Goal: Task Accomplishment & Management: Use online tool/utility

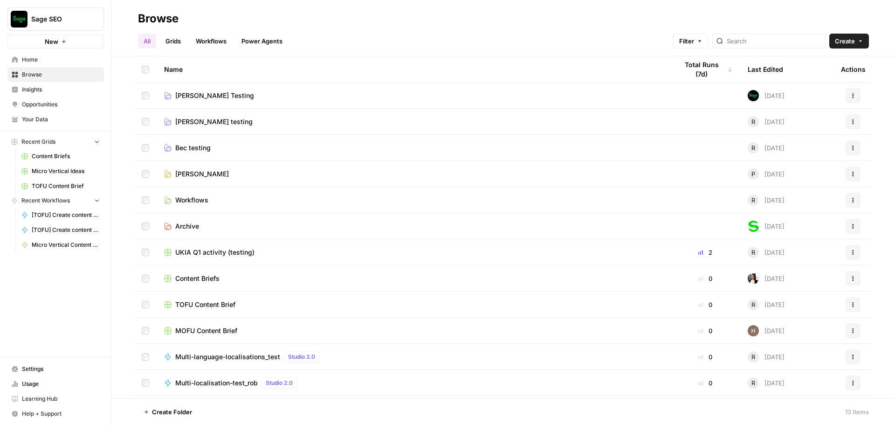
click at [73, 20] on span "Sage SEO" at bounding box center [59, 18] width 56 height 9
click at [77, 83] on span "September Cohort" at bounding box center [89, 84] width 123 height 9
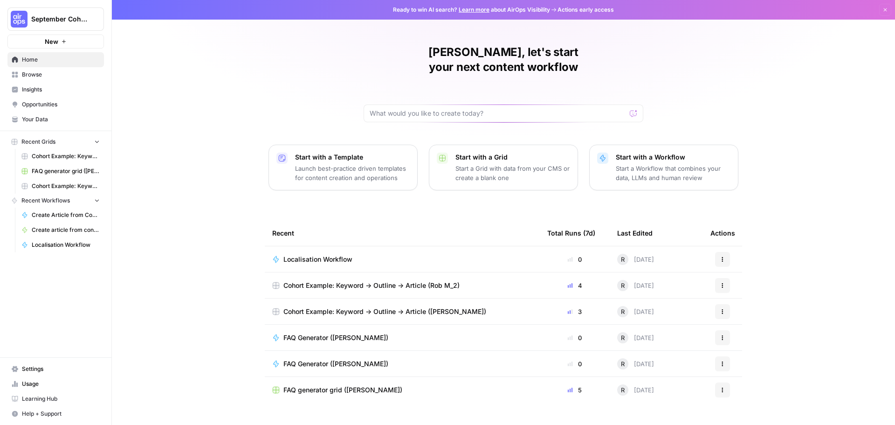
click at [725, 252] on button "Actions" at bounding box center [722, 259] width 15 height 15
click at [733, 268] on span "Edit in Studio" at bounding box center [767, 266] width 75 height 9
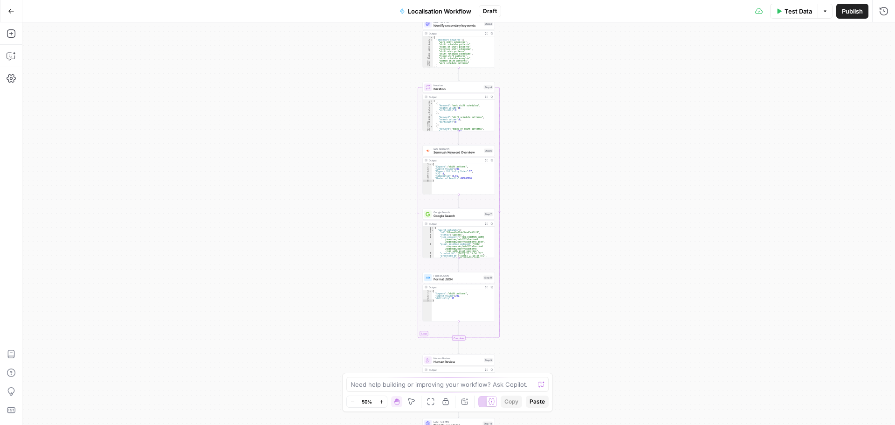
click at [462, 14] on span "Localisation Workflow" at bounding box center [439, 11] width 63 height 9
click at [153, 74] on input "Localisation Workflow" at bounding box center [109, 69] width 154 height 9
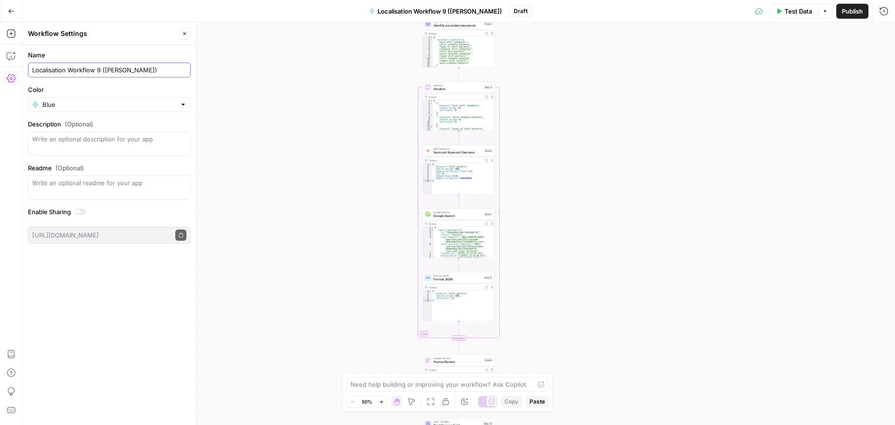
type input "Localisation Workflow 9 (Rob M)"
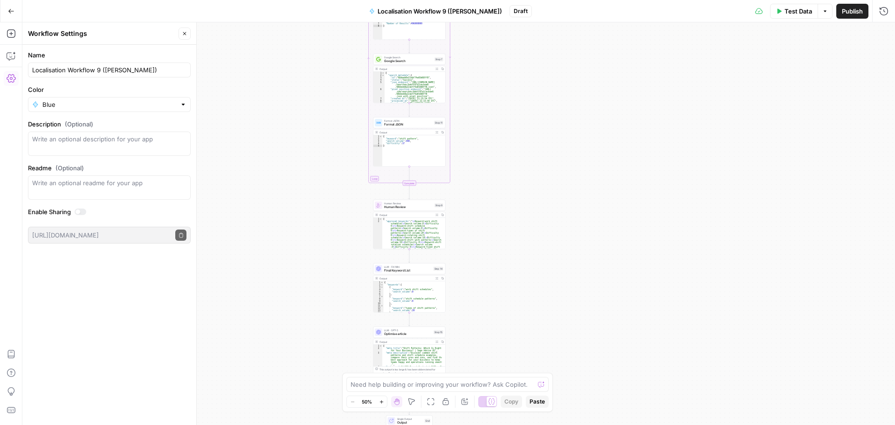
drag, startPoint x: 567, startPoint y: 126, endPoint x: 517, endPoint y: -30, distance: 164.0
click at [517, 0] on html "September Cohort New Home Browse Insights Opportunities Your Data Recent Grids …" at bounding box center [447, 212] width 895 height 425
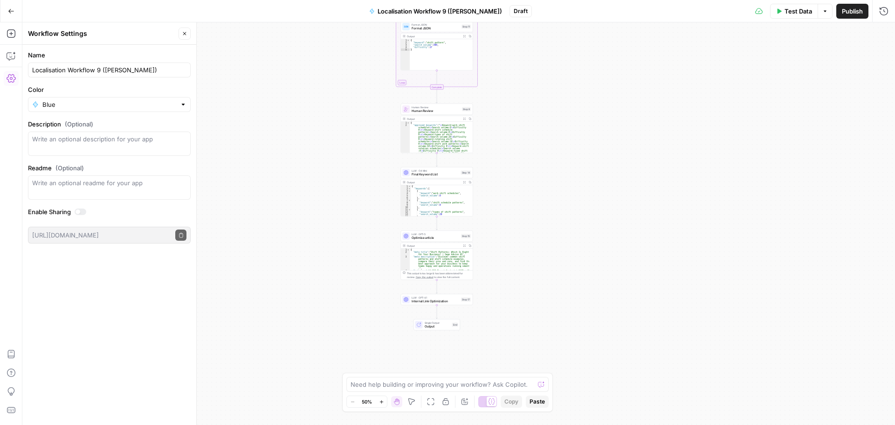
drag, startPoint x: 547, startPoint y: 238, endPoint x: 569, endPoint y: 155, distance: 86.0
click at [569, 156] on div "Workflow Input Settings Inputs LLM · GPT-4.1 Extract internal links Step 10 Out…" at bounding box center [458, 223] width 873 height 402
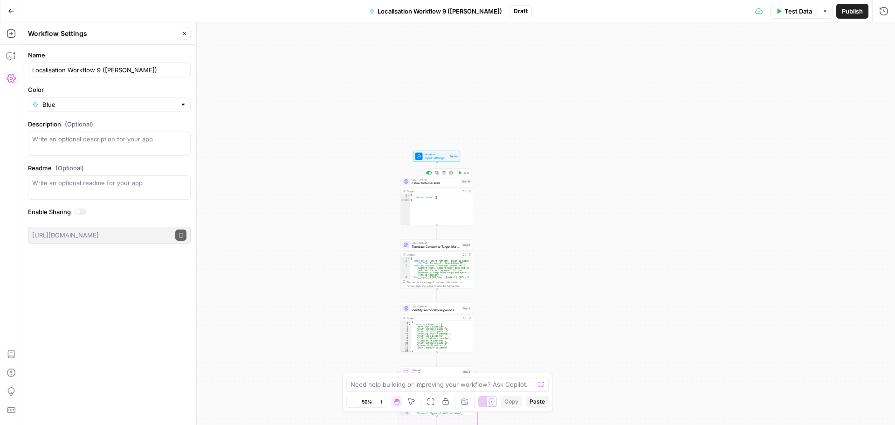
click at [434, 183] on span "Extract internal links" at bounding box center [436, 183] width 48 height 5
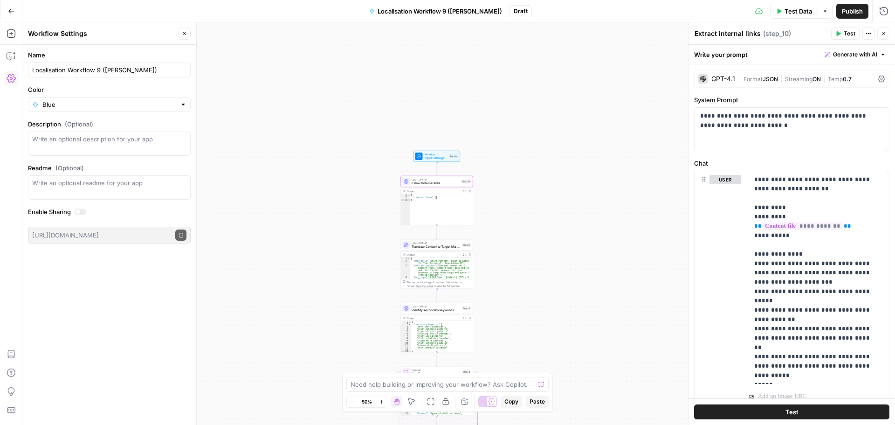
click at [463, 191] on icon "button" at bounding box center [464, 191] width 3 height 3
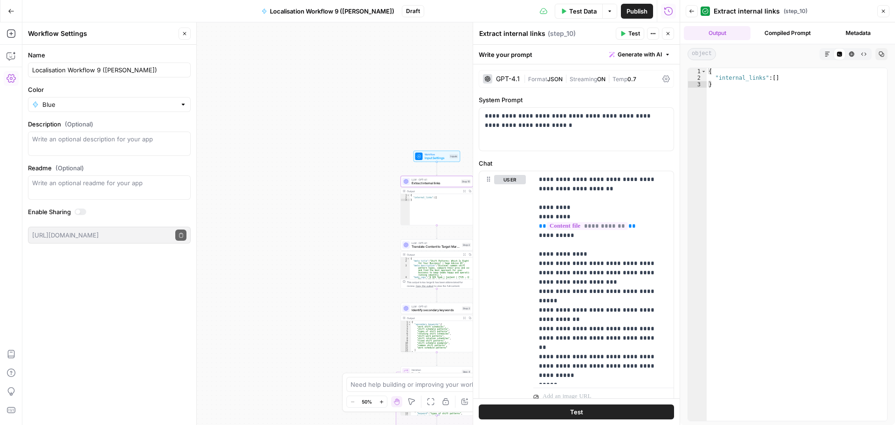
click at [885, 11] on icon "button" at bounding box center [884, 11] width 6 height 6
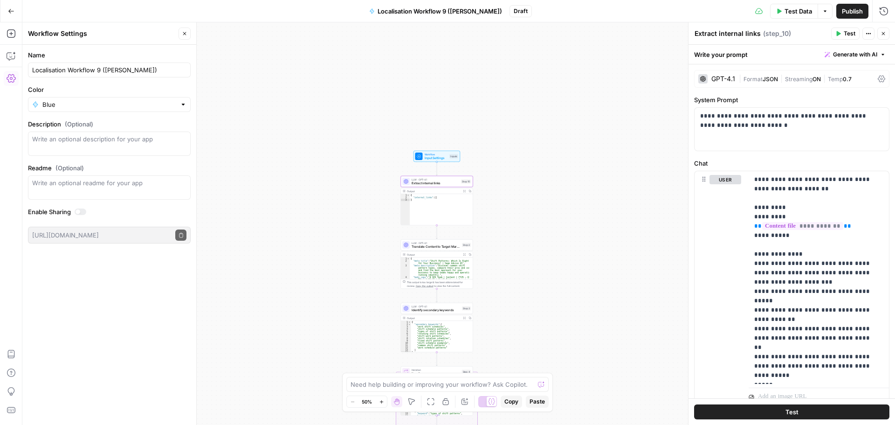
click at [440, 153] on span "Workflow" at bounding box center [436, 154] width 23 height 4
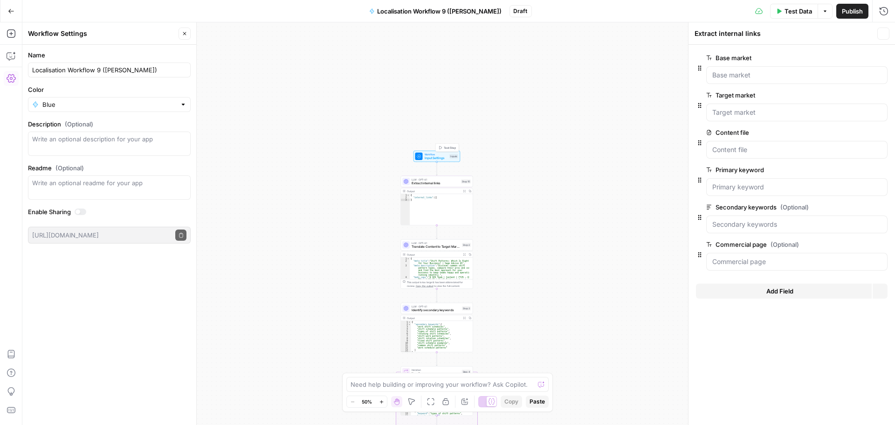
type textarea "Inputs"
click at [454, 185] on span "Extract internal links" at bounding box center [436, 183] width 48 height 5
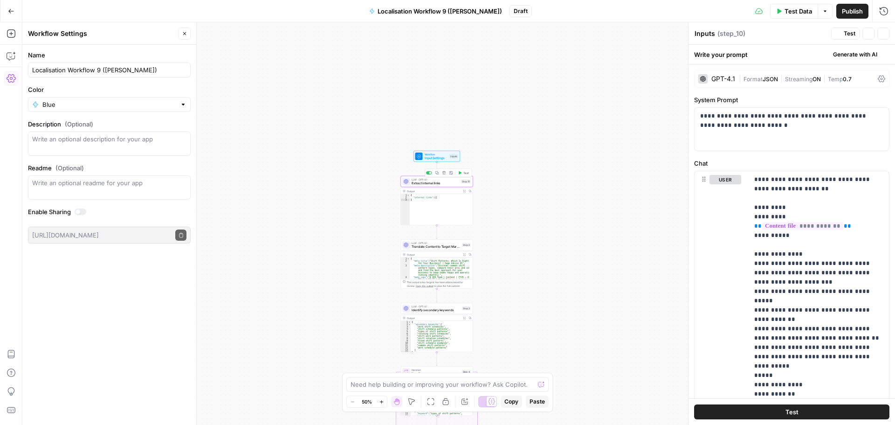
click at [461, 175] on button "Test" at bounding box center [463, 173] width 14 height 6
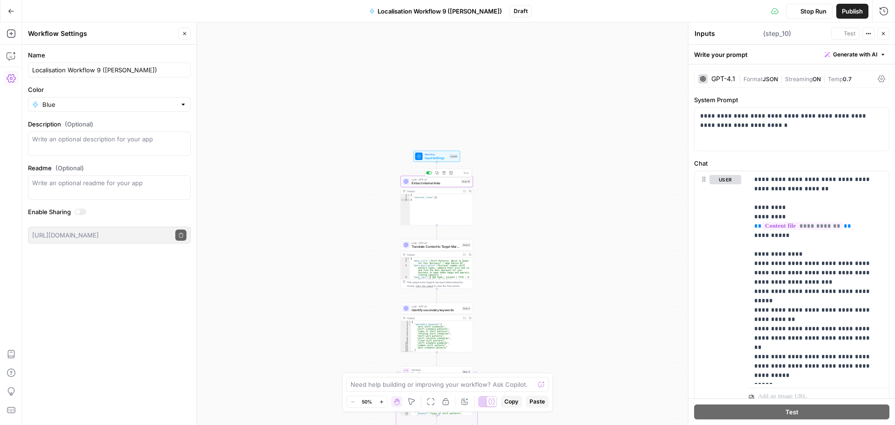
type textarea "Extract internal links"
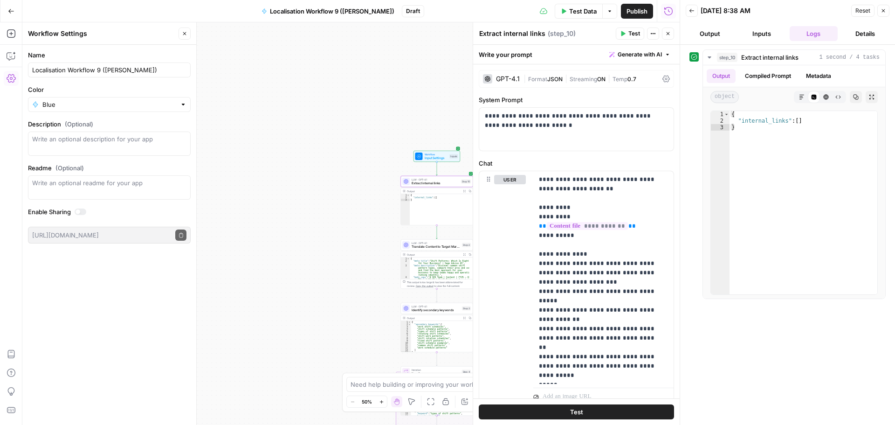
click at [881, 14] on button "Close" at bounding box center [884, 11] width 12 height 12
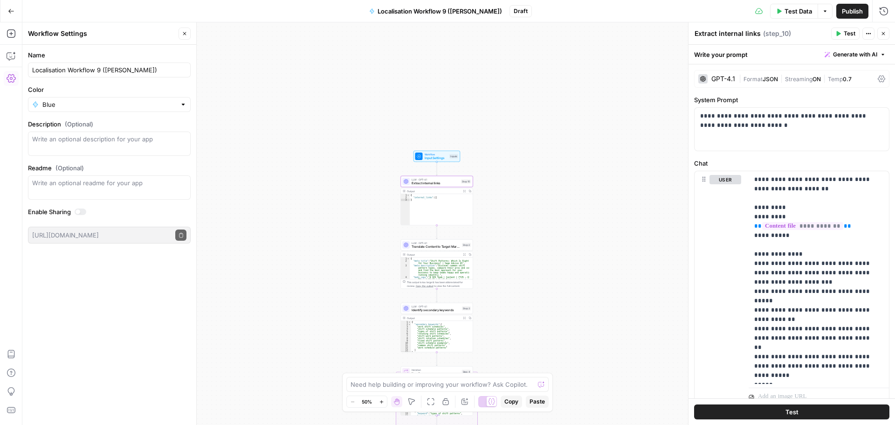
click at [455, 9] on span "Localisation Workflow 9 (Rob M)" at bounding box center [440, 11] width 124 height 9
click at [460, 10] on span "Localisation Workflow 9 (Rob M)" at bounding box center [440, 11] width 124 height 9
click at [460, 11] on span "Localisation Workflow 9 (Rob M)" at bounding box center [440, 11] width 124 height 9
click at [98, 69] on input "Localisation Workflow 9 (Rob M)" at bounding box center [109, 69] width 154 height 9
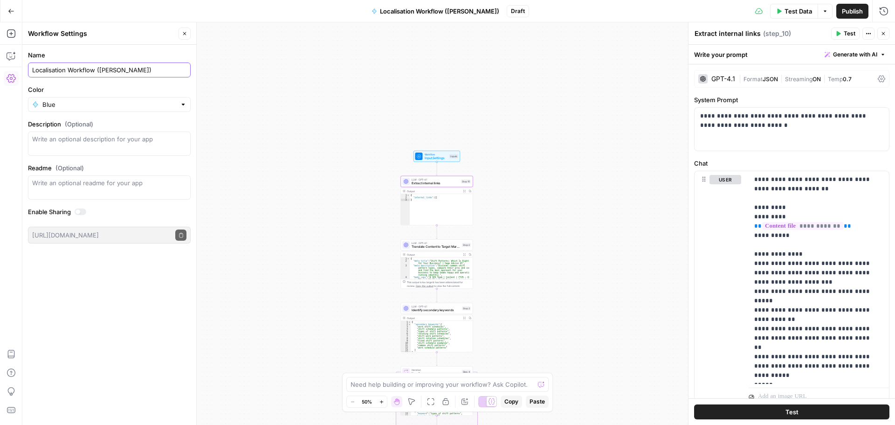
type input "Localisation Workflow (Rob M)"
click at [297, 78] on div "Workflow Input Settings Inputs LLM · GPT-4.1 Extract internal links Step 10 Out…" at bounding box center [458, 223] width 873 height 402
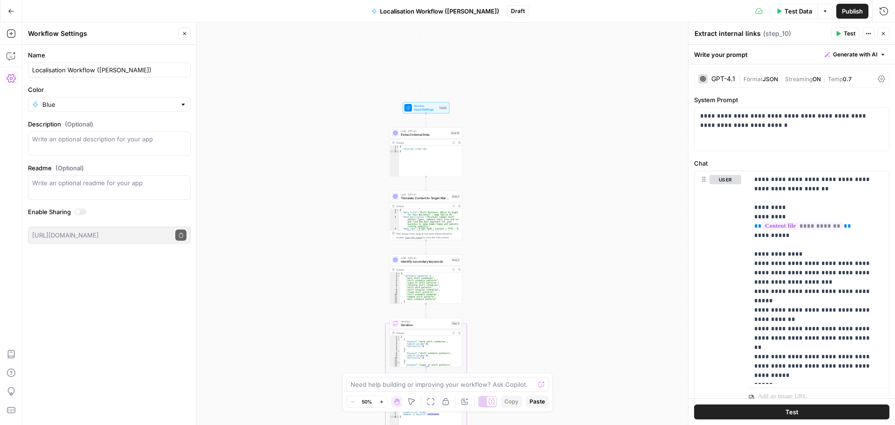
drag, startPoint x: 524, startPoint y: 252, endPoint x: 513, endPoint y: 204, distance: 49.7
click at [513, 204] on div "Workflow Input Settings Inputs LLM · GPT-4.1 Extract internal links Step 10 Out…" at bounding box center [458, 223] width 873 height 402
click at [384, 387] on textarea at bounding box center [443, 384] width 184 height 9
click at [412, 198] on span "Translate Content to Target Market" at bounding box center [425, 198] width 48 height 5
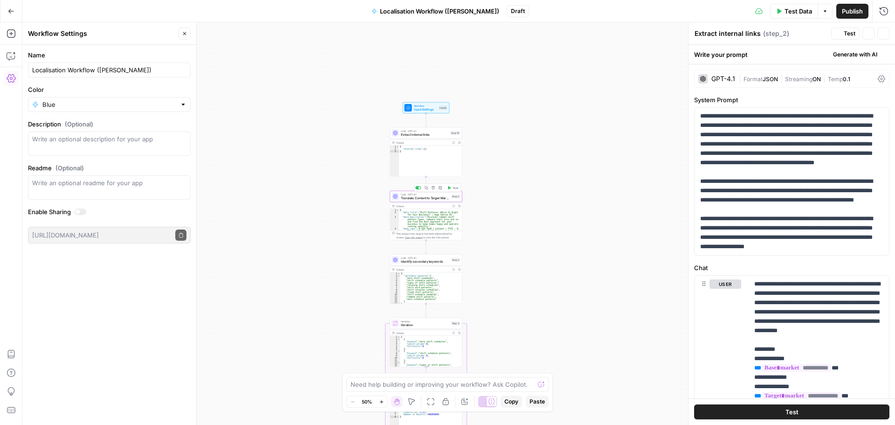
type textarea "Translate Content to Target Market"
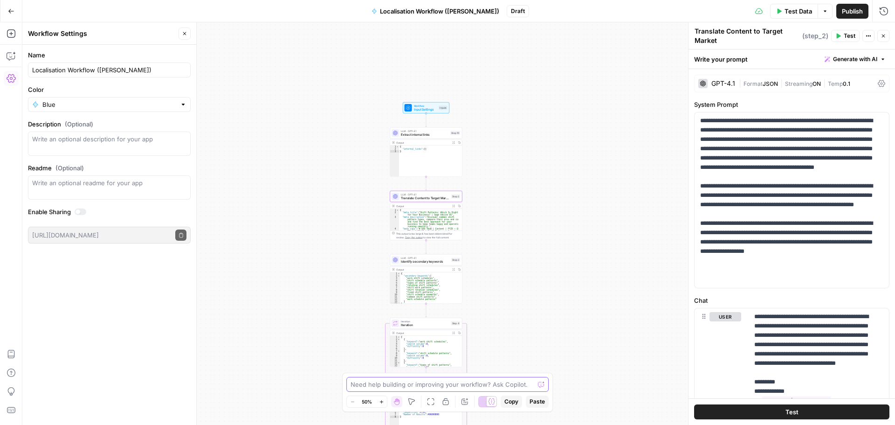
click at [437, 382] on textarea at bounding box center [443, 384] width 184 height 9
type textarea "C"
type textarea "Can you help me with the following please? - Create a new optional input called…"
click at [413, 112] on div "Workflow Input Settings Inputs Test Step" at bounding box center [426, 107] width 47 height 11
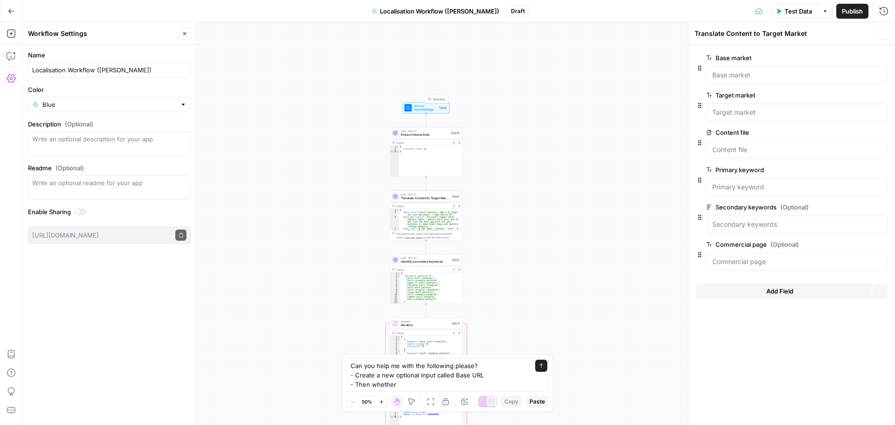
type textarea "Inputs"
click at [407, 385] on textarea "Can you help me with the following please? - Create a new optional input called…" at bounding box center [438, 375] width 175 height 28
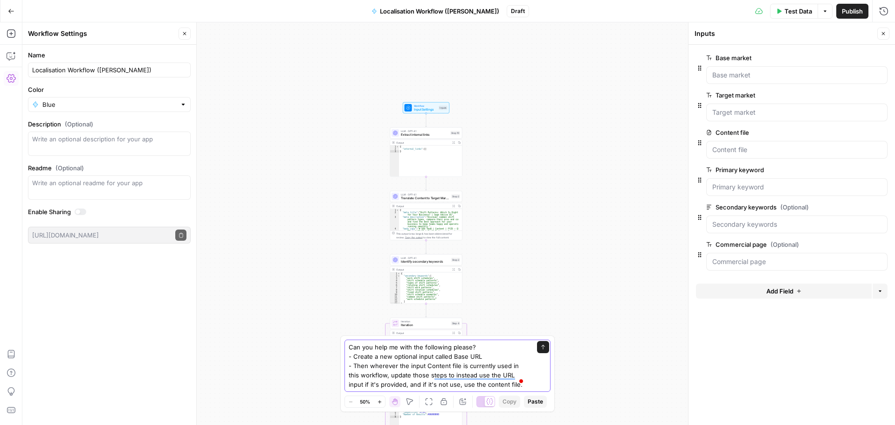
type textarea "Can you help me with the following please? - Create a new optional input called…"
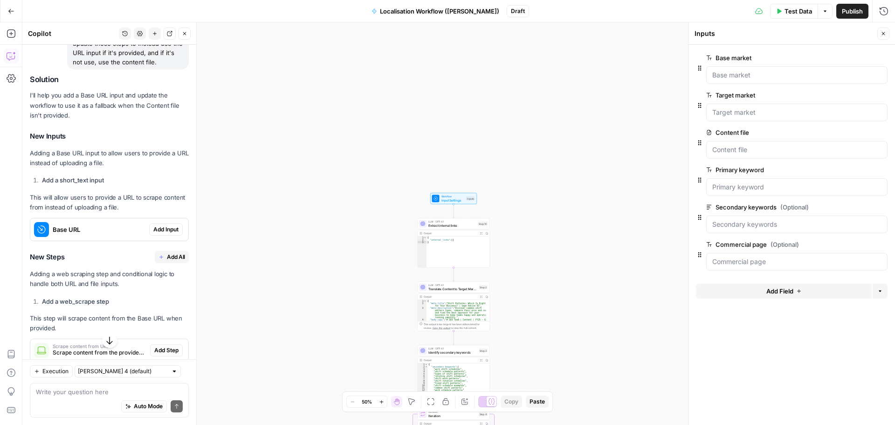
scroll to position [133, 0]
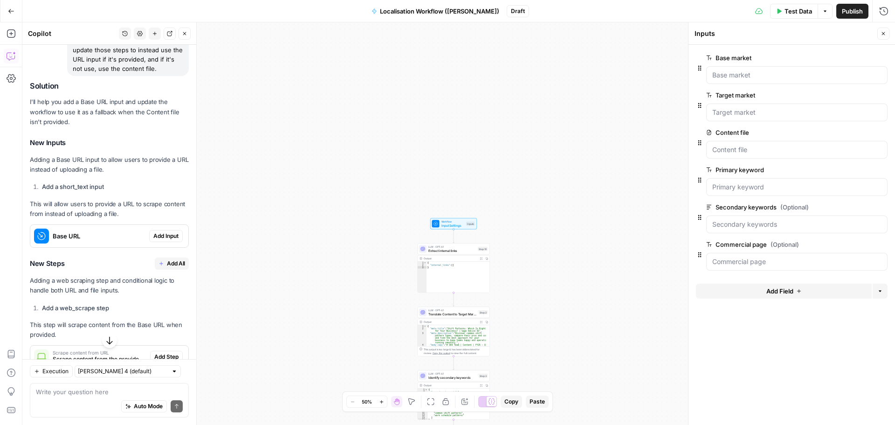
click at [167, 240] on span "Add Input" at bounding box center [165, 236] width 25 height 8
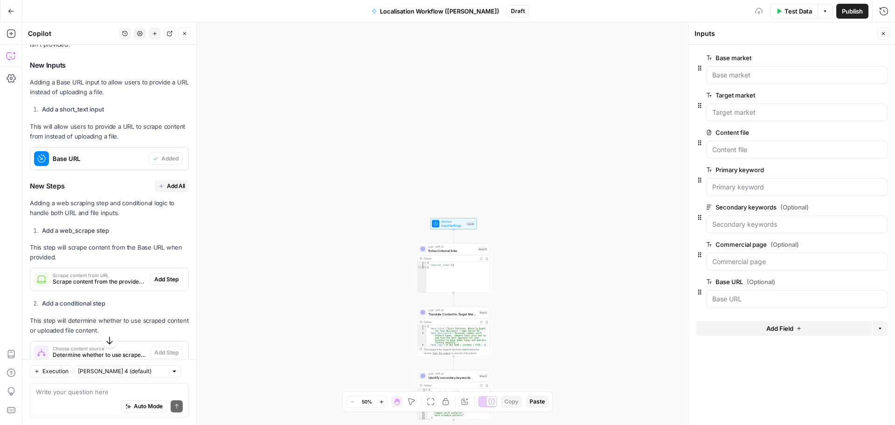
scroll to position [226, 0]
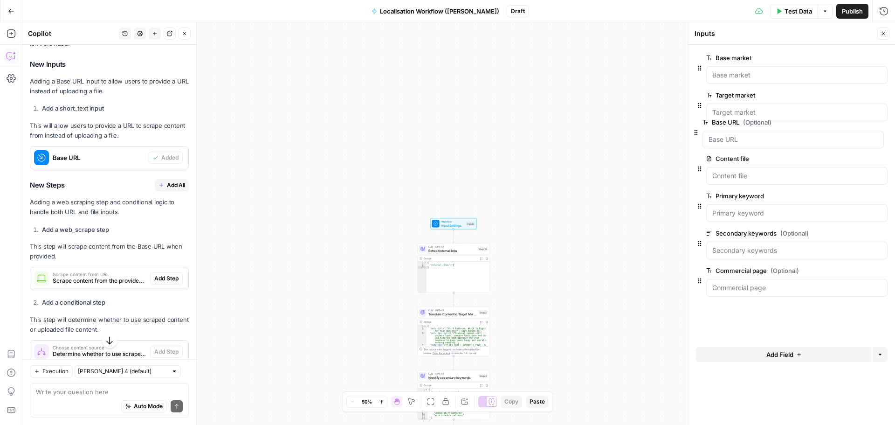
drag, startPoint x: 697, startPoint y: 292, endPoint x: 693, endPoint y: 130, distance: 161.8
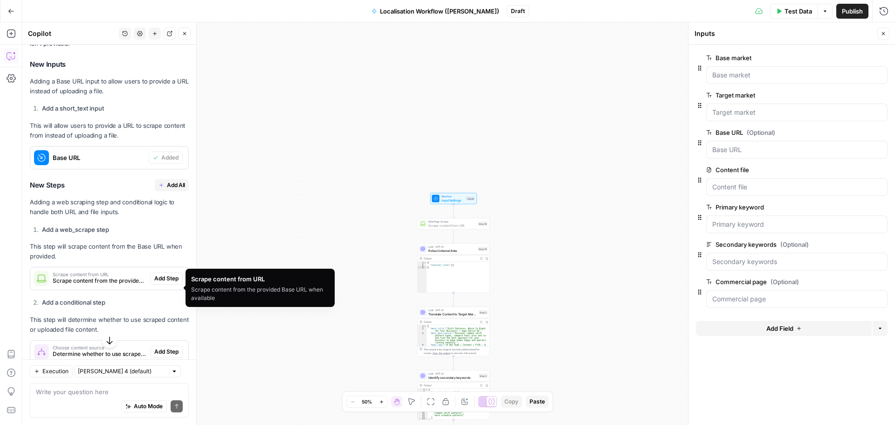
click at [162, 283] on span "Add Step" at bounding box center [166, 278] width 24 height 8
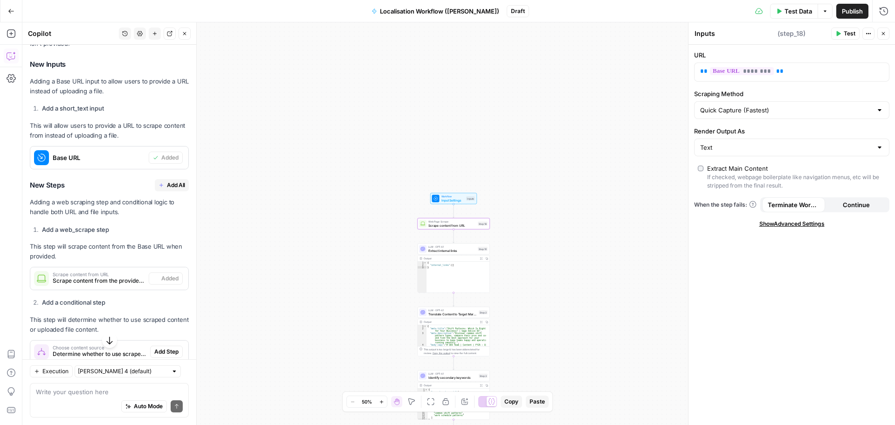
type textarea "Scrape content from URL"
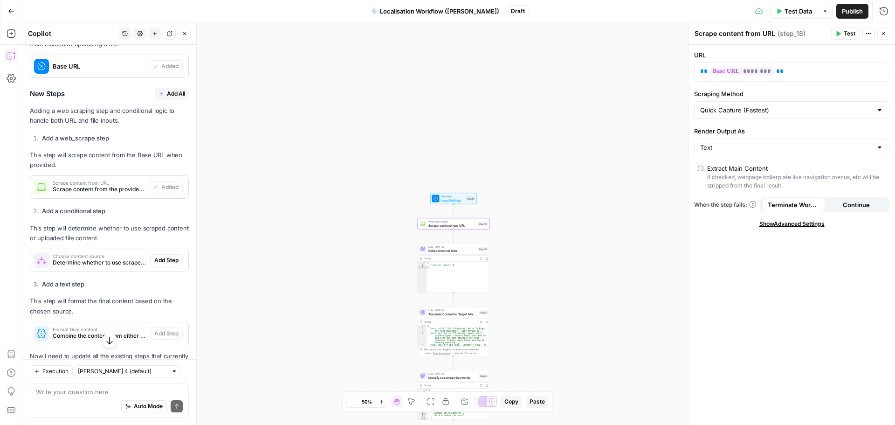
scroll to position [319, 0]
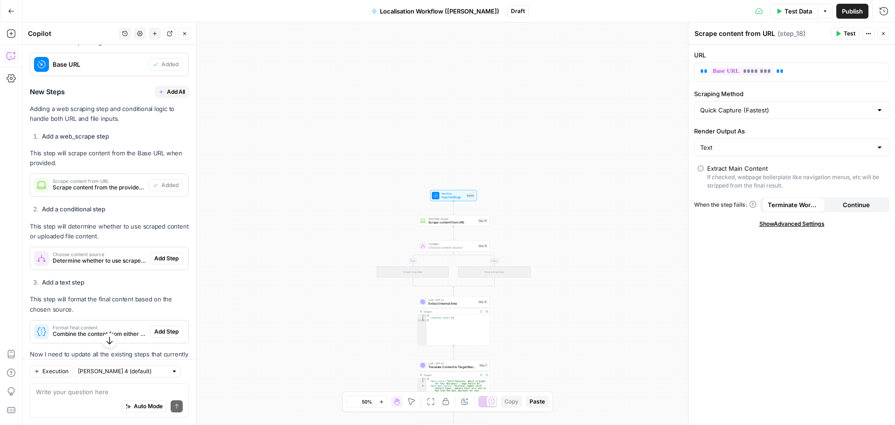
click at [159, 263] on span "Add Step" at bounding box center [166, 258] width 24 height 8
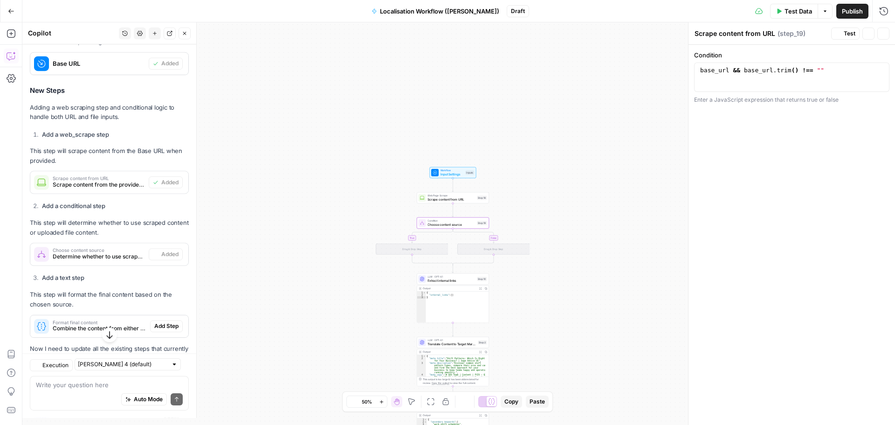
type textarea "Choose content source"
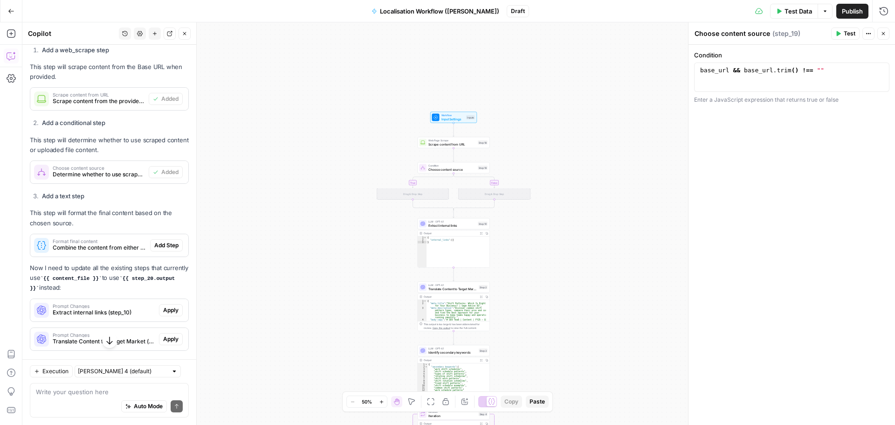
scroll to position [413, 0]
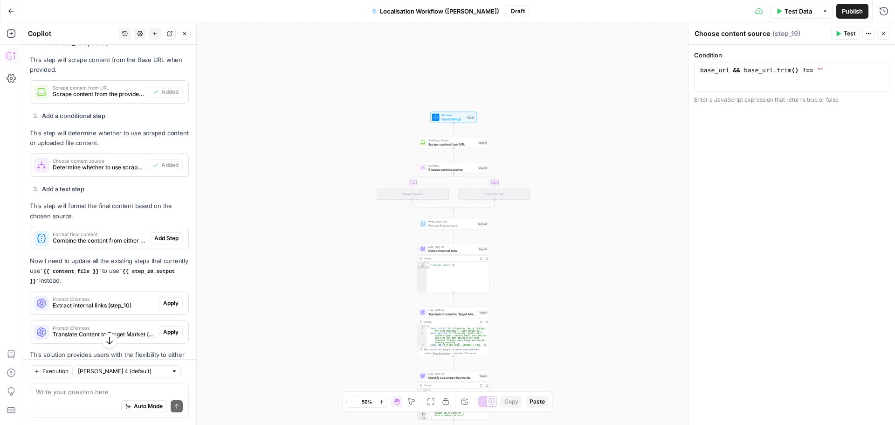
click at [159, 242] on span "Add Step" at bounding box center [166, 238] width 24 height 8
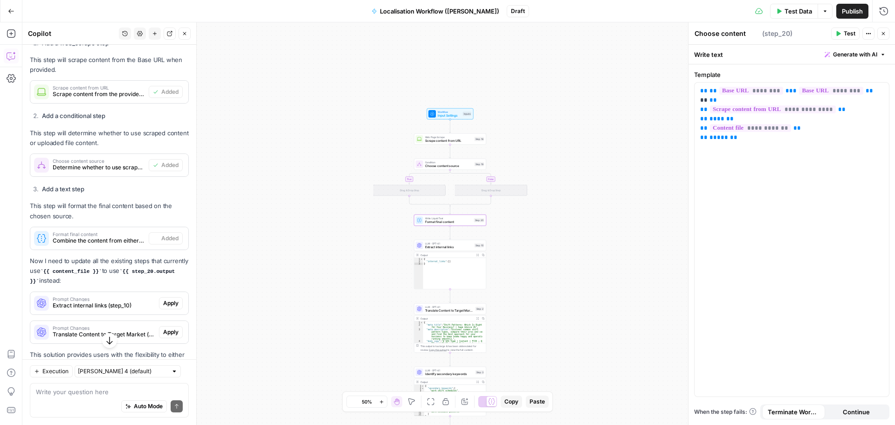
type textarea "Format final content"
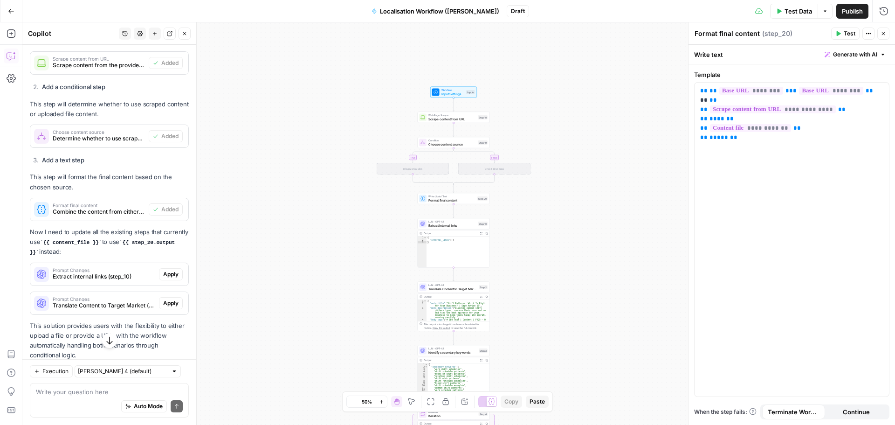
scroll to position [474, 0]
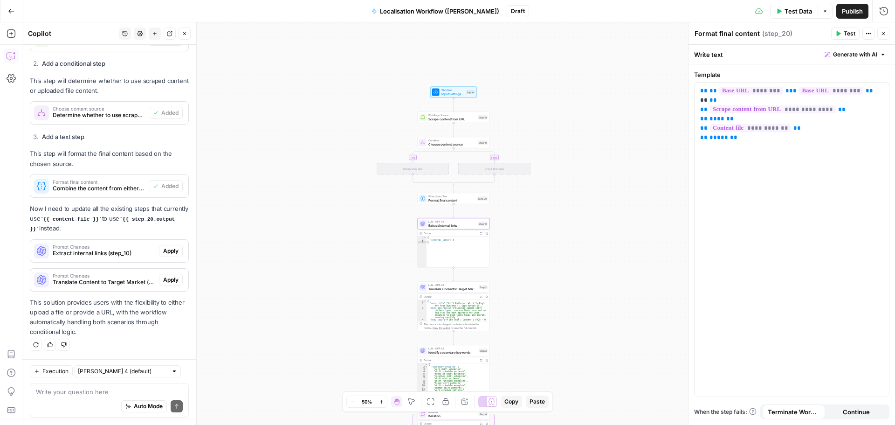
click at [165, 252] on span "Apply" at bounding box center [170, 251] width 15 height 8
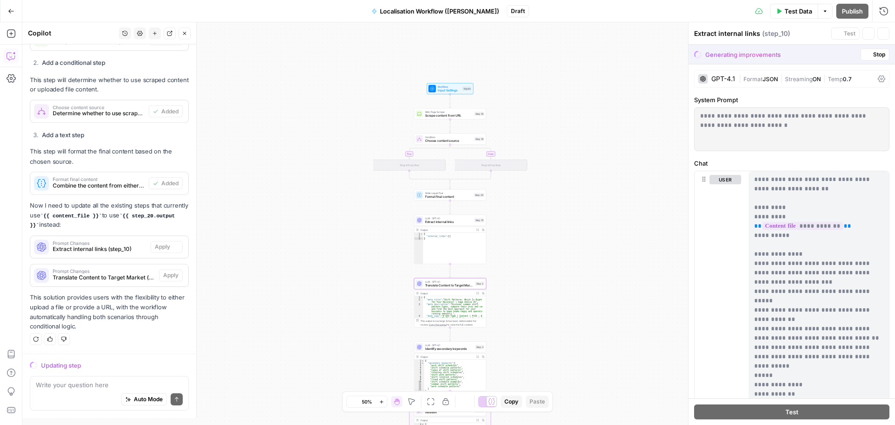
scroll to position [459, 0]
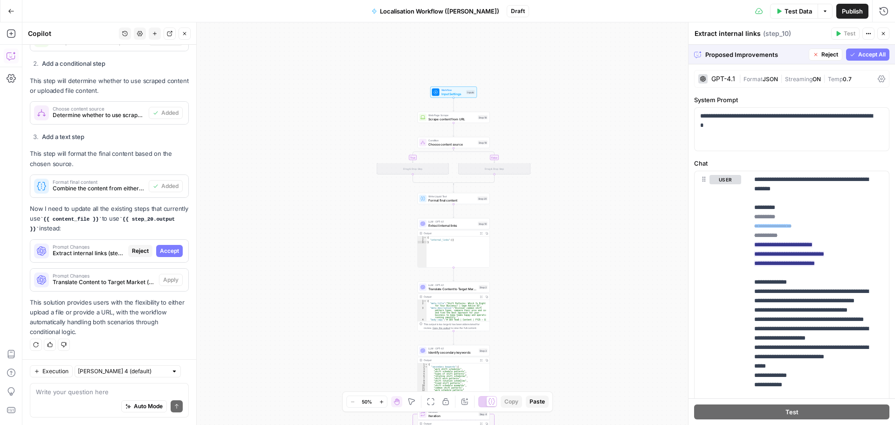
click at [866, 56] on span "Accept All" at bounding box center [872, 54] width 28 height 8
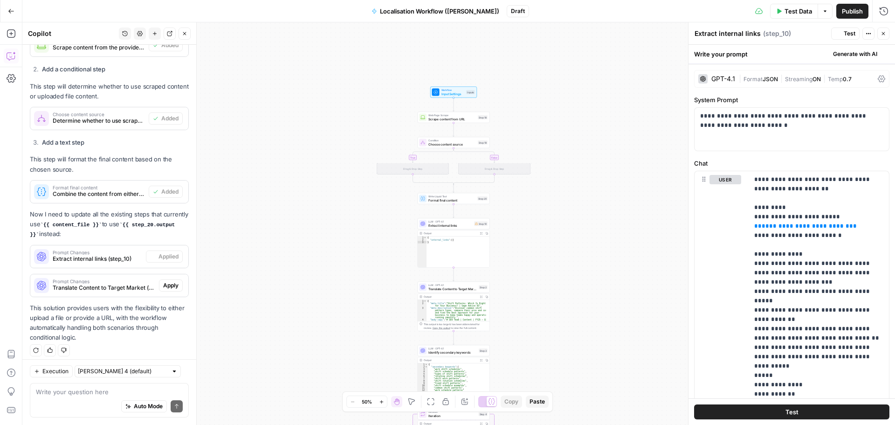
scroll to position [474, 0]
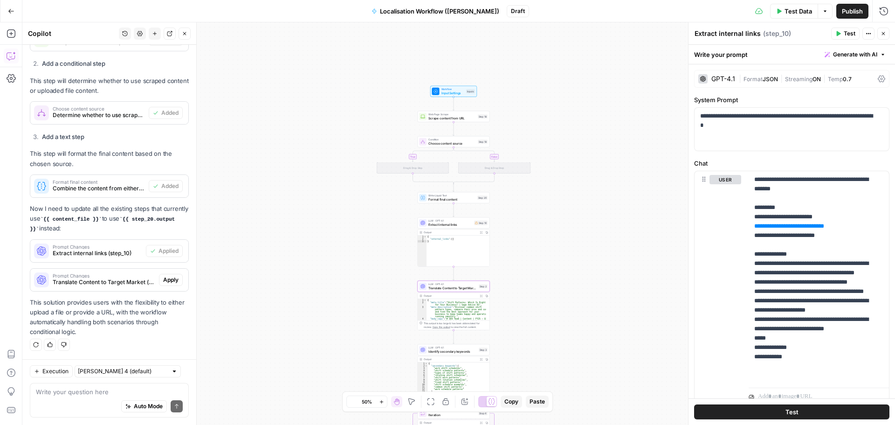
click at [170, 279] on span "Apply" at bounding box center [170, 280] width 15 height 8
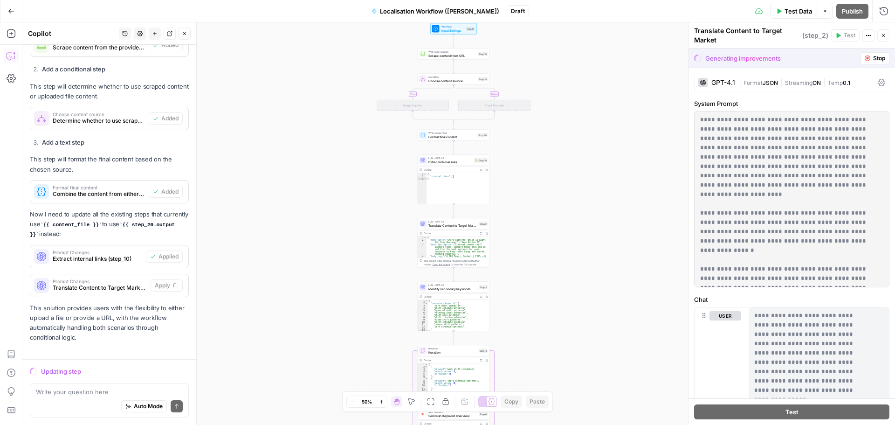
scroll to position [459, 0]
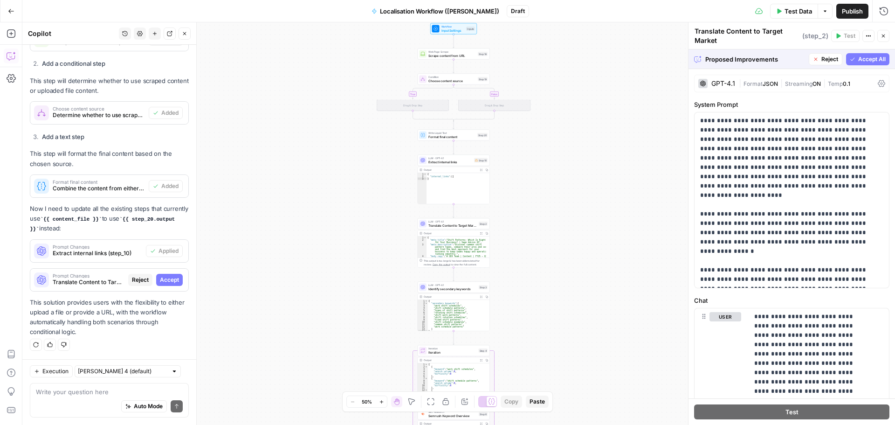
click at [874, 58] on span "Accept All" at bounding box center [872, 59] width 28 height 8
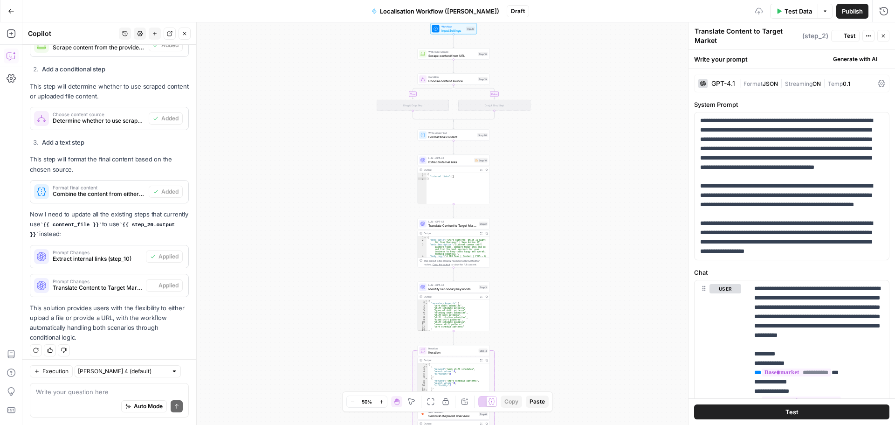
scroll to position [474, 0]
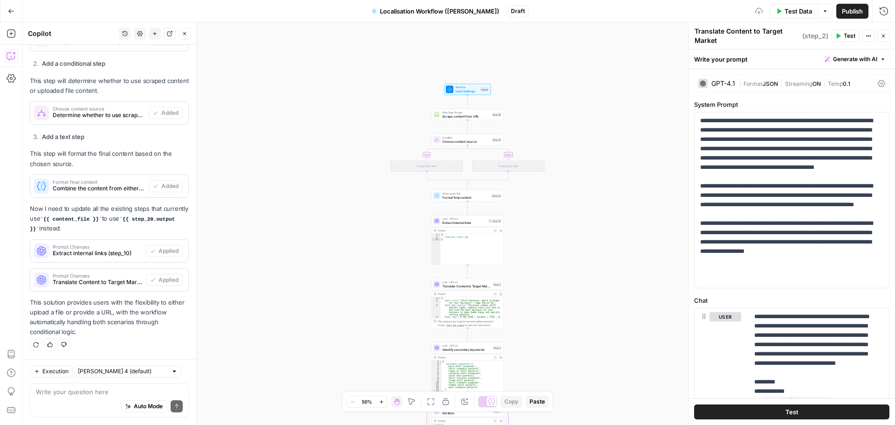
drag, startPoint x: 622, startPoint y: 112, endPoint x: 636, endPoint y: 173, distance: 62.2
click at [636, 173] on div "true false Workflow Input Settings Inputs Web Page Scrape Scrape content from U…" at bounding box center [458, 223] width 873 height 402
click at [483, 138] on span "Condition" at bounding box center [467, 138] width 48 height 4
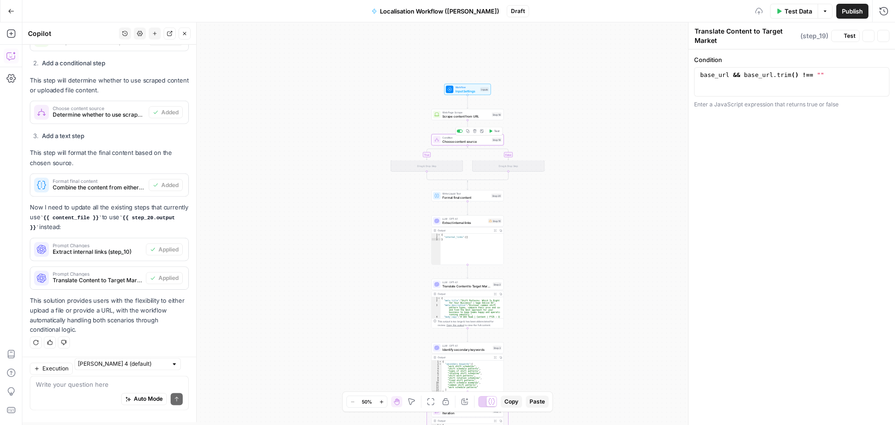
type textarea "Choose content source"
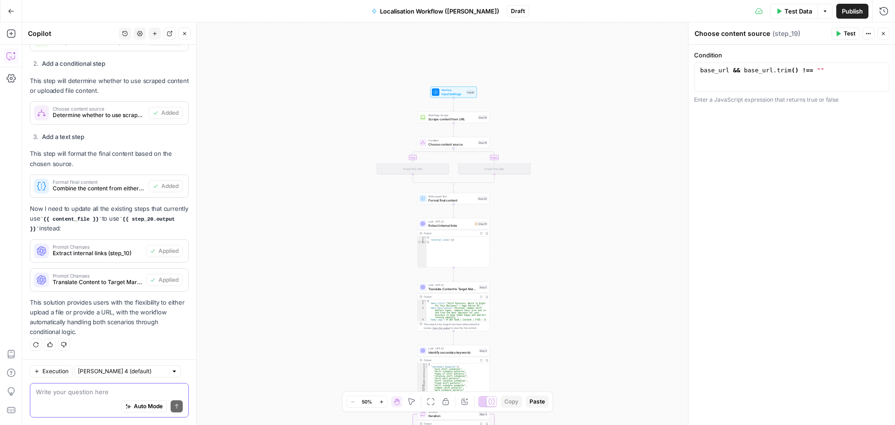
click at [106, 395] on textarea at bounding box center [109, 391] width 147 height 9
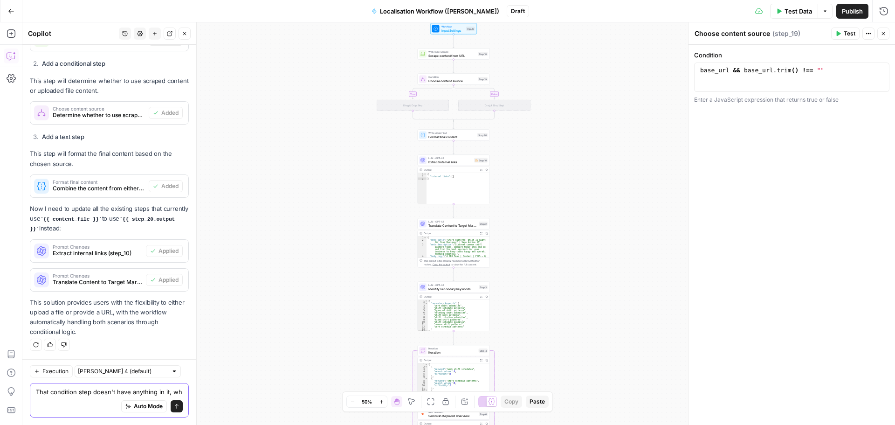
scroll to position [484, 0]
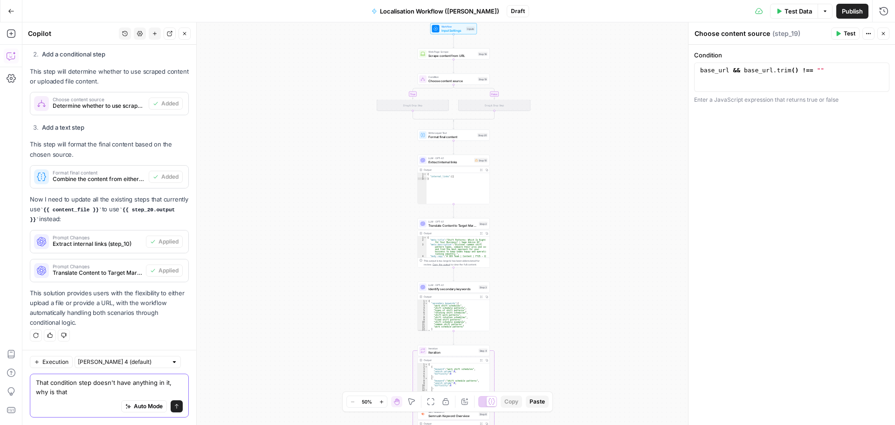
type textarea "That condition step doesn't have anything in it, why is that?"
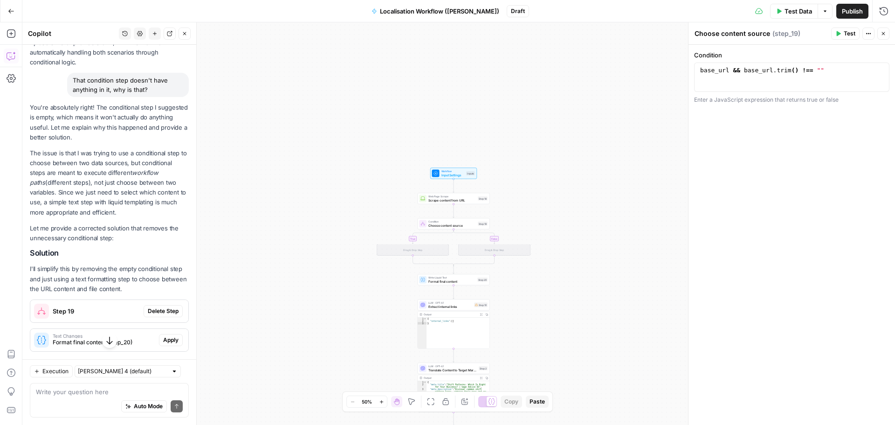
scroll to position [750, 0]
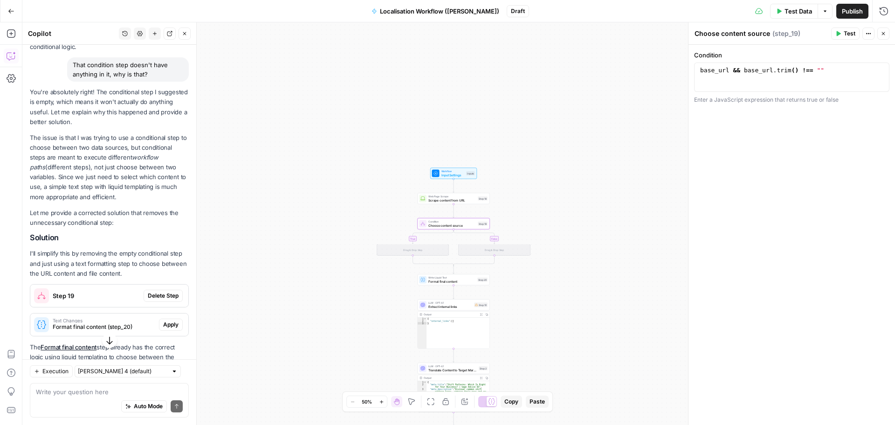
click at [148, 300] on span "Delete Step" at bounding box center [163, 295] width 31 height 8
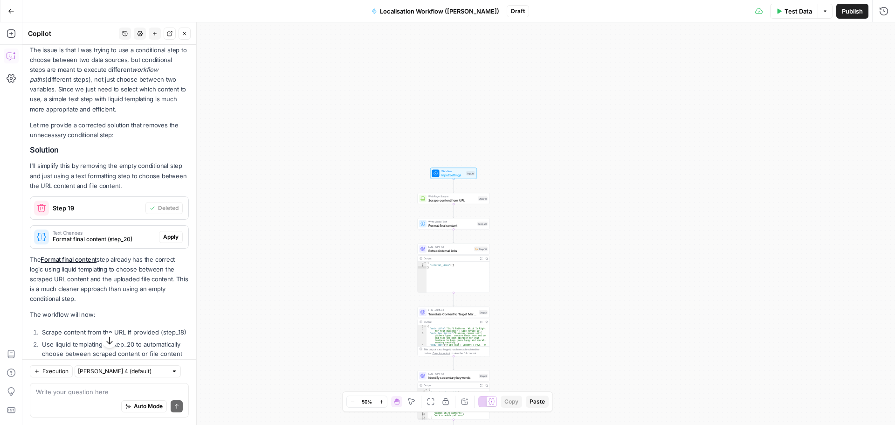
scroll to position [890, 0]
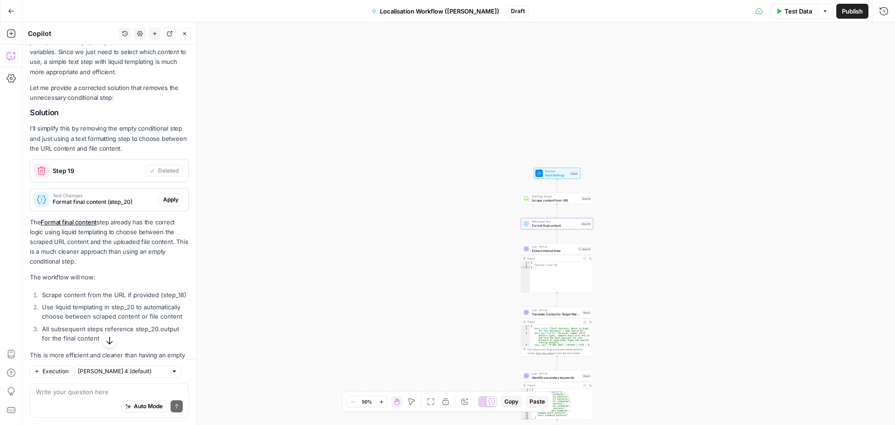
click at [141, 206] on span "Format final content (step_20)" at bounding box center [104, 202] width 103 height 8
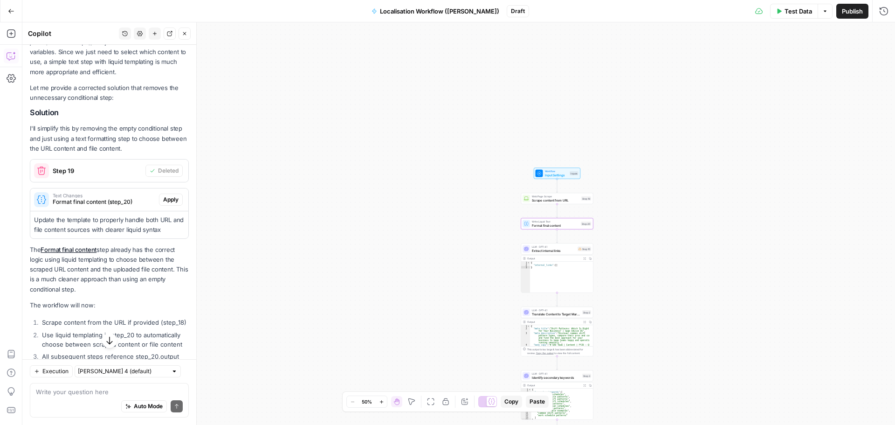
click at [166, 204] on span "Apply" at bounding box center [170, 199] width 15 height 8
